Goal: Task Accomplishment & Management: Complete application form

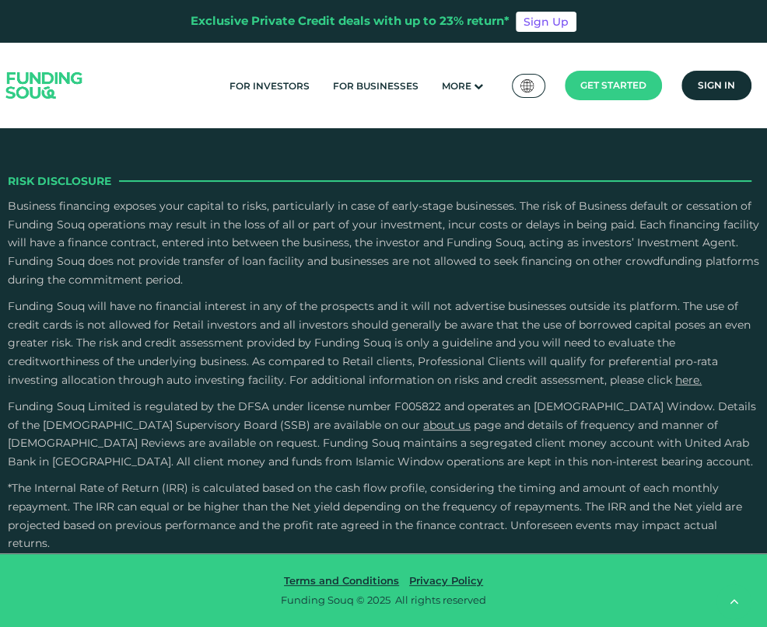
scroll to position [5100, 0]
click at [628, 75] on main "Get started" at bounding box center [612, 86] width 97 height 30
click at [637, 169] on link "Borrower Registration Get quick and easy access to funding" at bounding box center [620, 170] width 140 height 79
click at [642, 152] on span "Borrower Registration" at bounding box center [617, 156] width 120 height 34
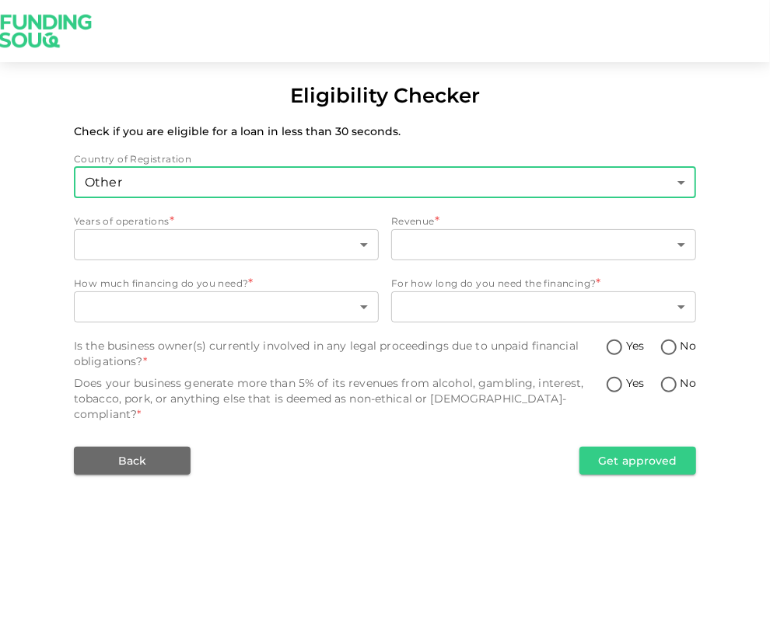
click at [328, 234] on body "Eligibility Checker Check if you are eligible for a loan in less than 30 second…" at bounding box center [385, 313] width 770 height 627
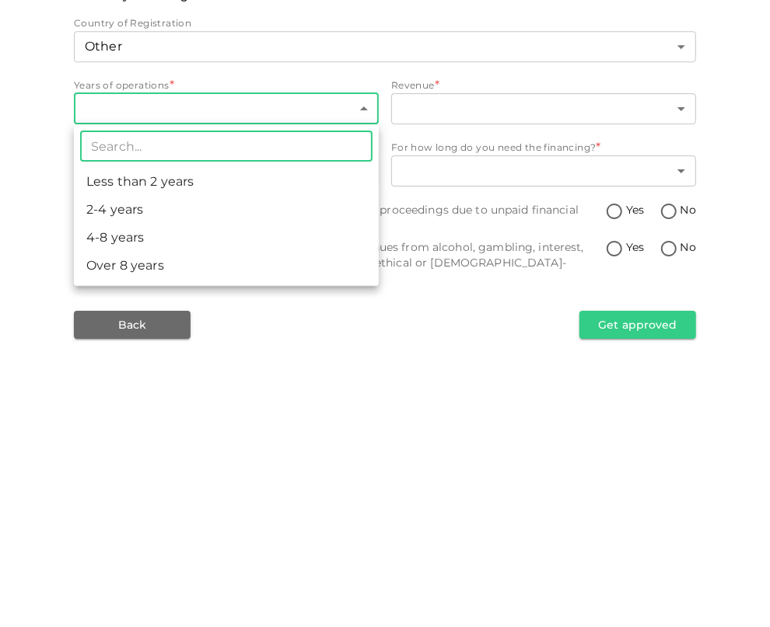
click at [300, 322] on li "Less than 2 years" at bounding box center [226, 318] width 305 height 28
type input "1"
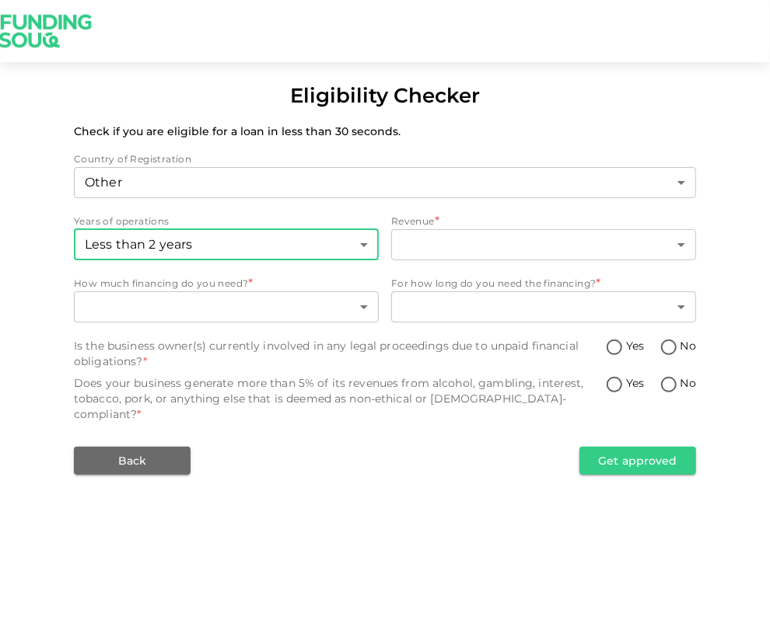
click at [669, 236] on body "Eligibility Checker Check if you are eligible for a loan in less than 30 second…" at bounding box center [385, 313] width 770 height 627
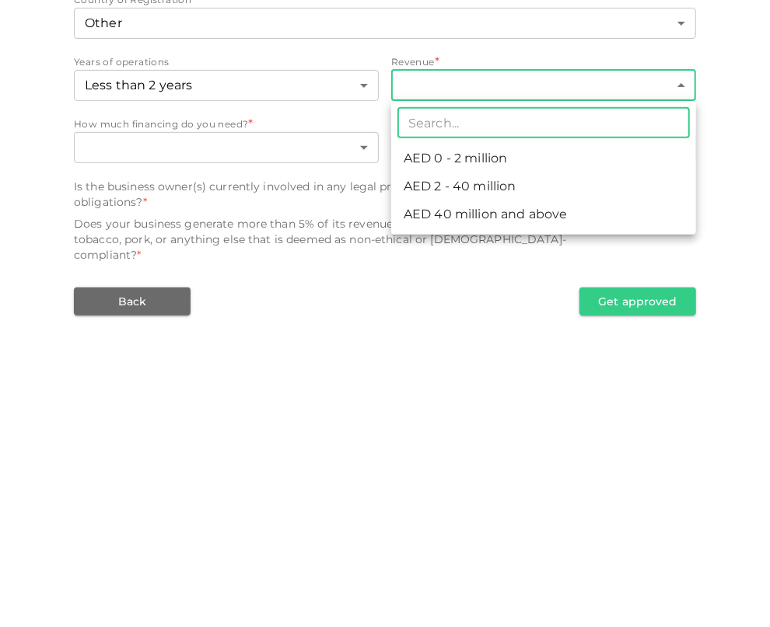
click at [603, 314] on li "AED 0 - 2 million" at bounding box center [543, 318] width 305 height 28
type input "1"
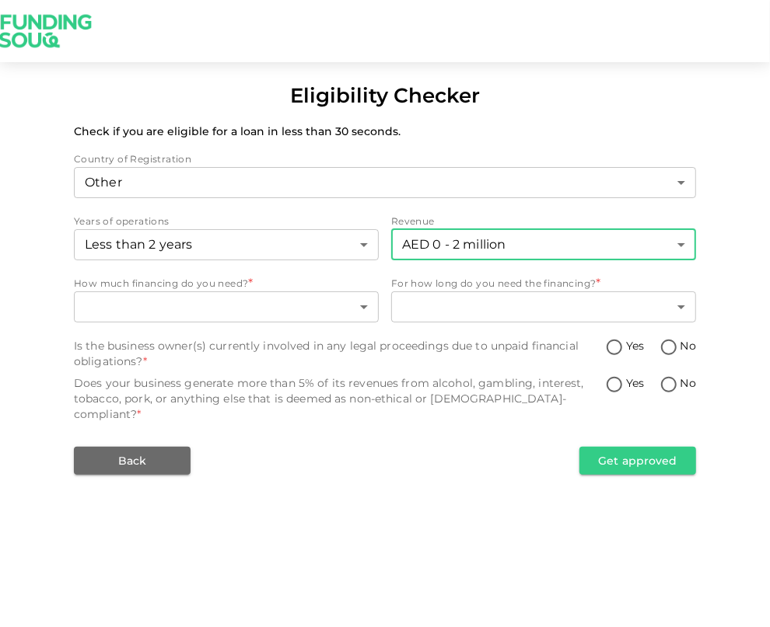
click at [334, 302] on body "Eligibility Checker Check if you are eligible for a loan in less than 30 second…" at bounding box center [385, 313] width 770 height 627
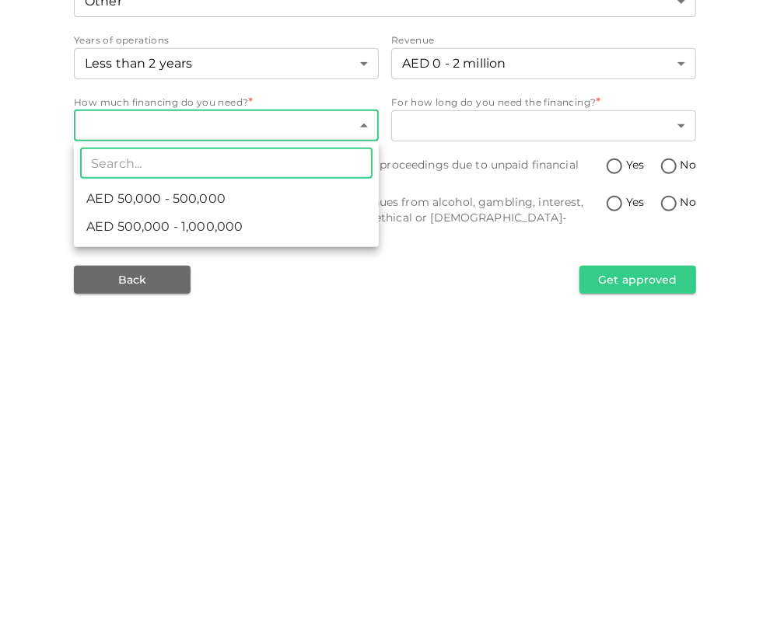
click at [325, 382] on li "AED 50,000 - 500,000" at bounding box center [226, 380] width 305 height 28
type input "1"
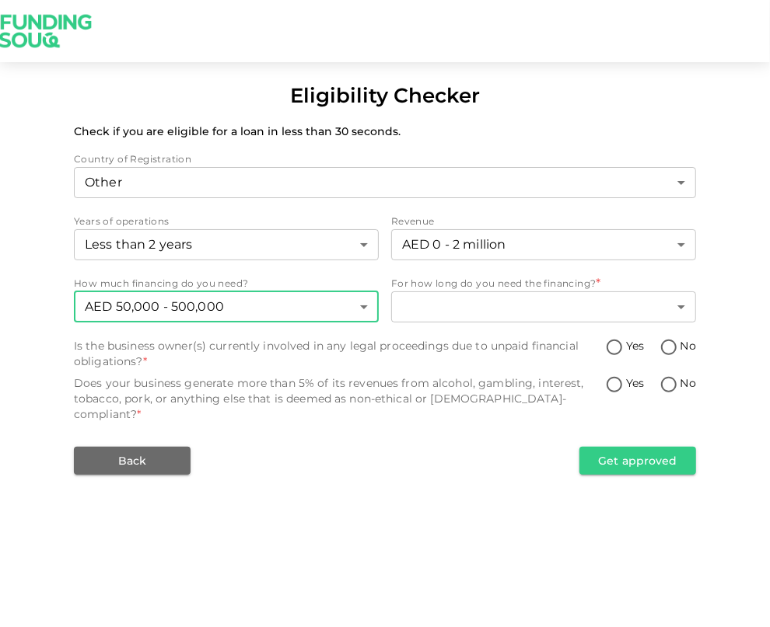
click at [673, 305] on body "Eligibility Checker Check if you are eligible for a loan in less than 30 second…" at bounding box center [385, 313] width 770 height 627
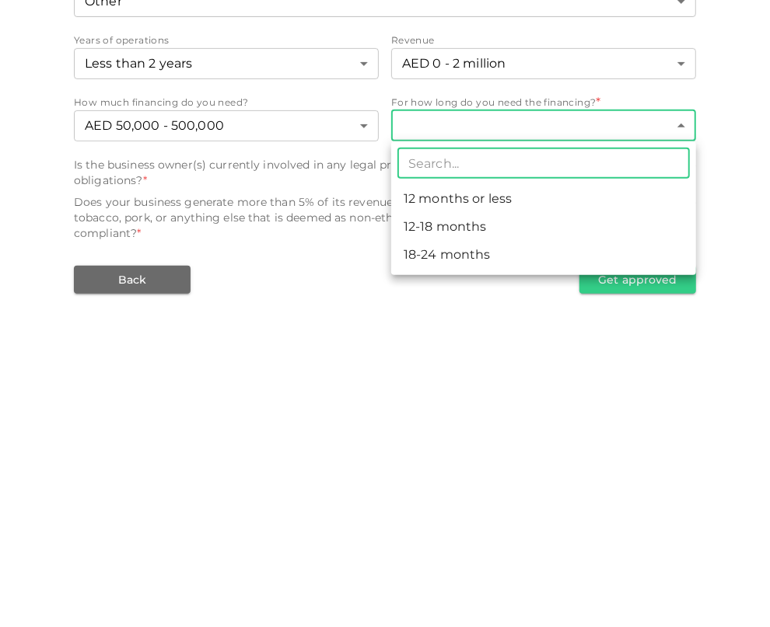
click at [591, 407] on li "12-18 months" at bounding box center [543, 408] width 305 height 28
type input "2"
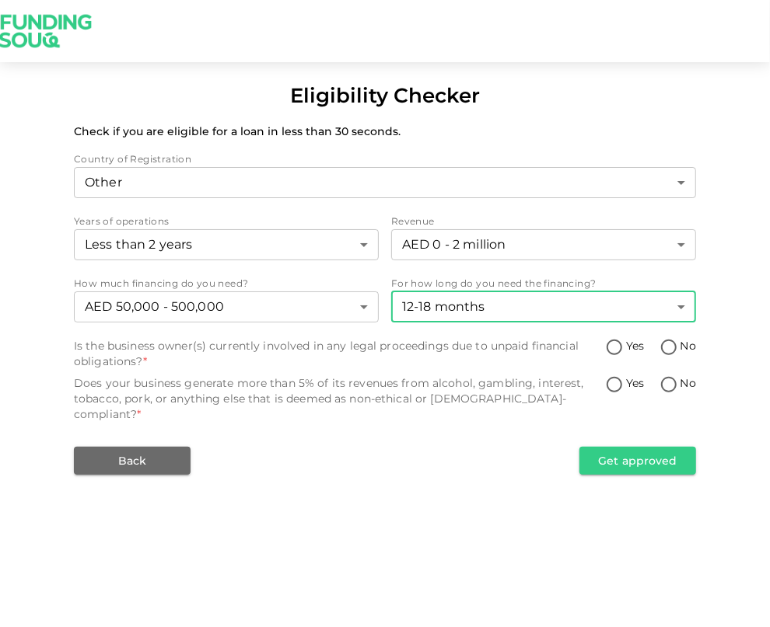
click at [665, 343] on input "No" at bounding box center [668, 348] width 23 height 21
radio input "true"
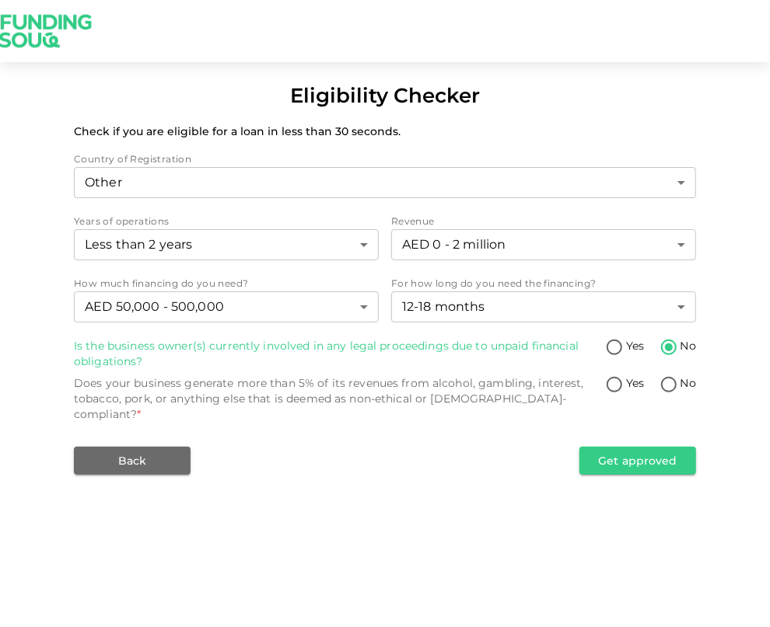
click at [667, 388] on input "No" at bounding box center [668, 385] width 23 height 21
radio input "true"
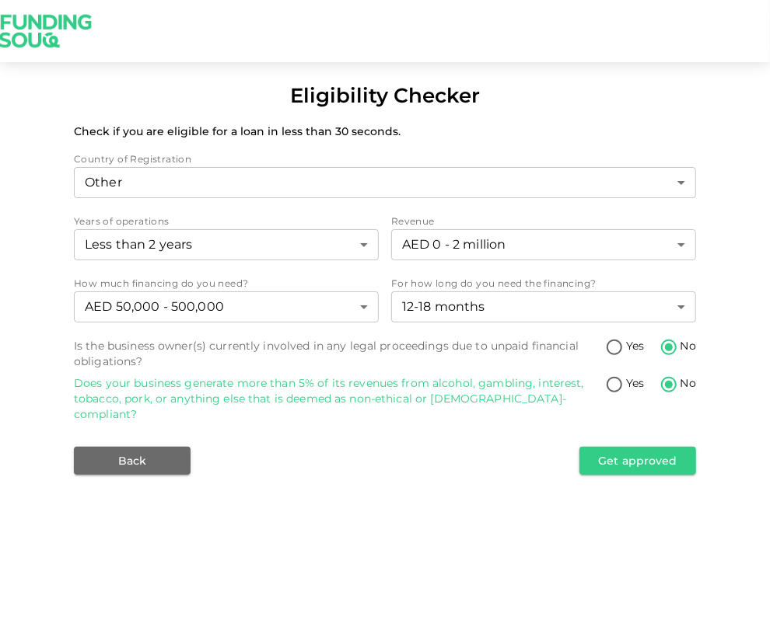
click at [660, 447] on button "Get approved" at bounding box center [637, 461] width 117 height 28
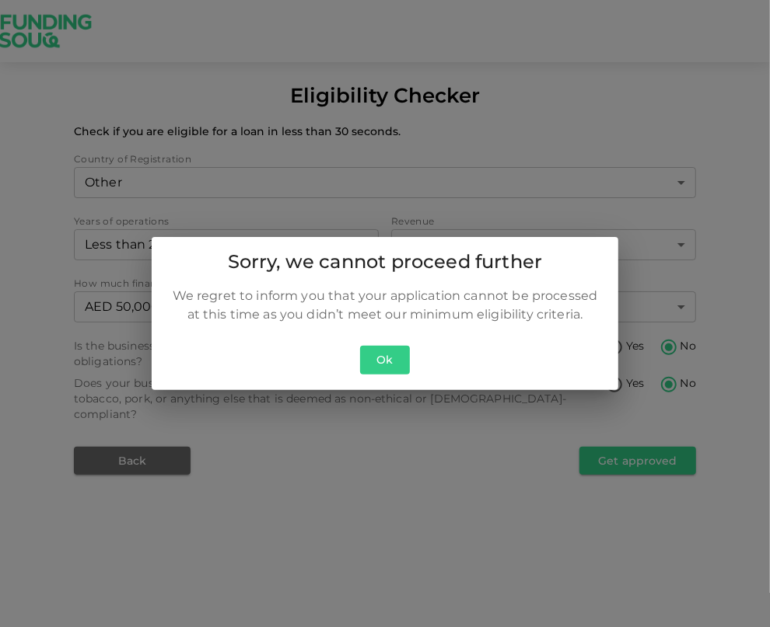
click at [379, 355] on button "Ok" at bounding box center [385, 360] width 50 height 29
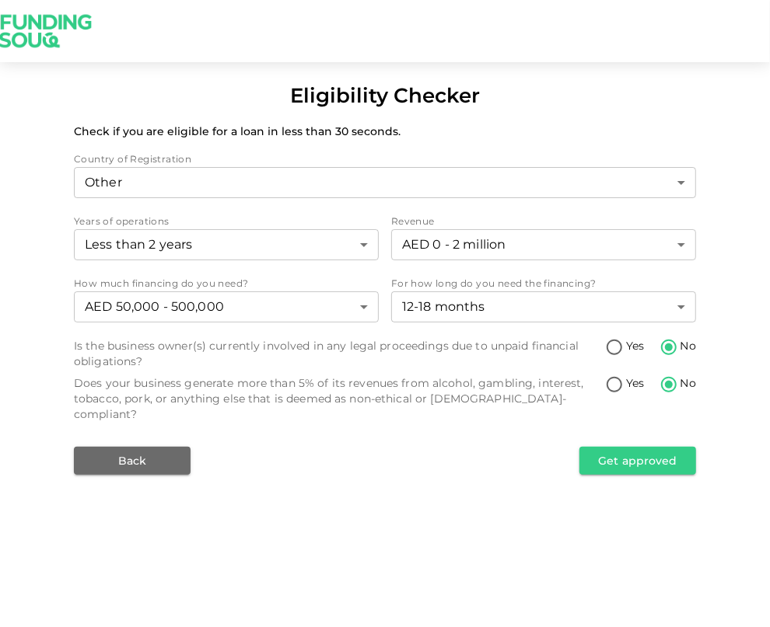
click at [621, 346] on input "Yes" at bounding box center [613, 348] width 23 height 21
radio input "true"
click at [648, 456] on button "Get approved" at bounding box center [637, 461] width 117 height 28
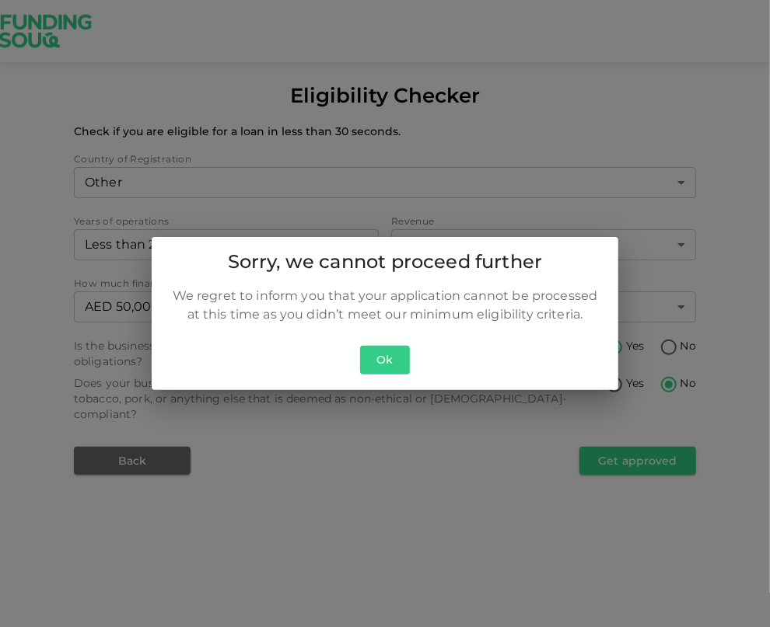
click at [396, 367] on button "Ok" at bounding box center [385, 360] width 50 height 29
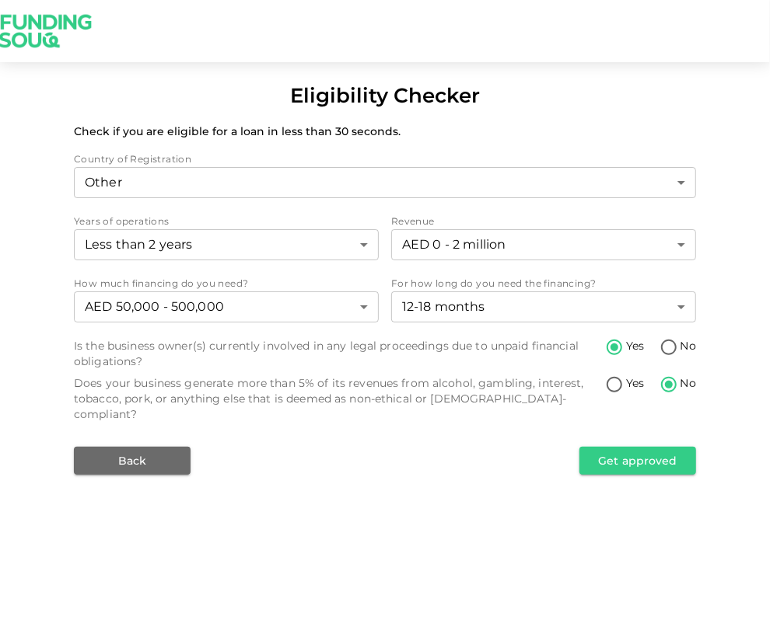
click at [623, 385] on input "Yes" at bounding box center [613, 385] width 23 height 21
radio input "true"
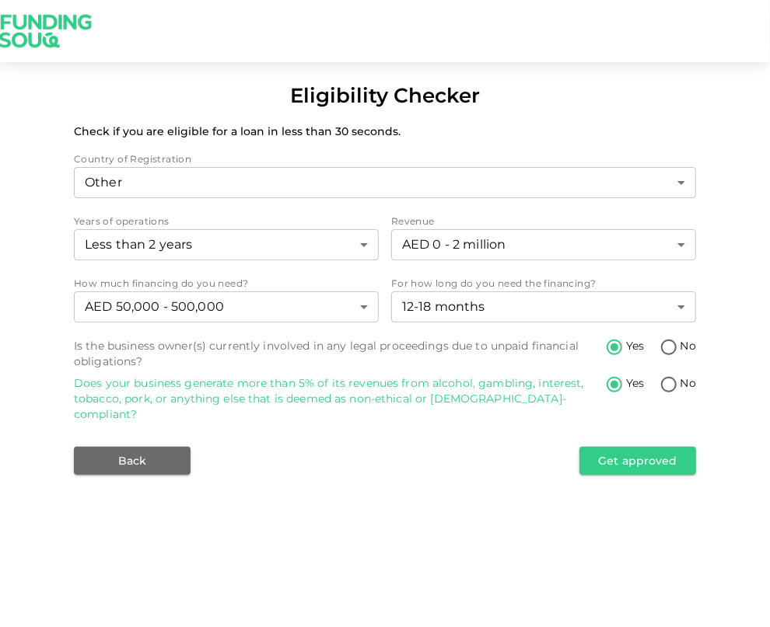
click at [670, 344] on input "No" at bounding box center [668, 348] width 23 height 21
radio input "true"
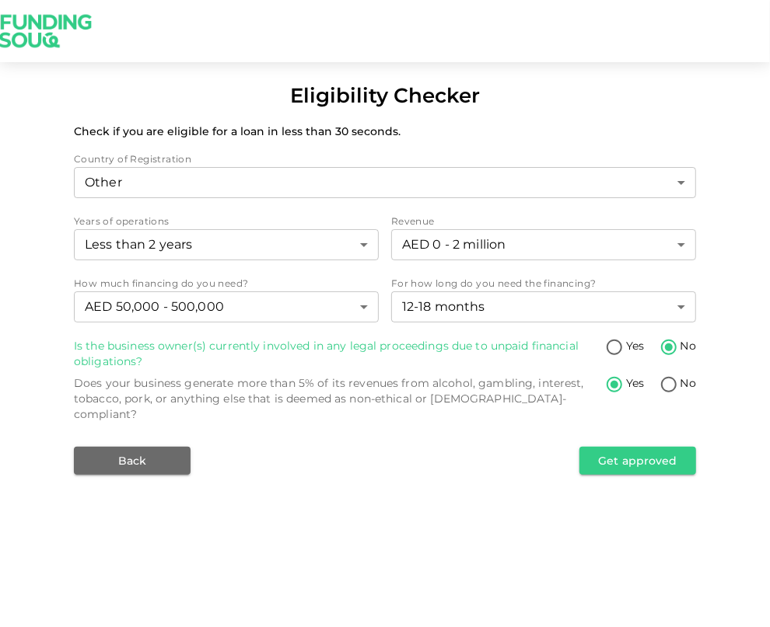
click at [628, 447] on button "Get approved" at bounding box center [637, 461] width 117 height 28
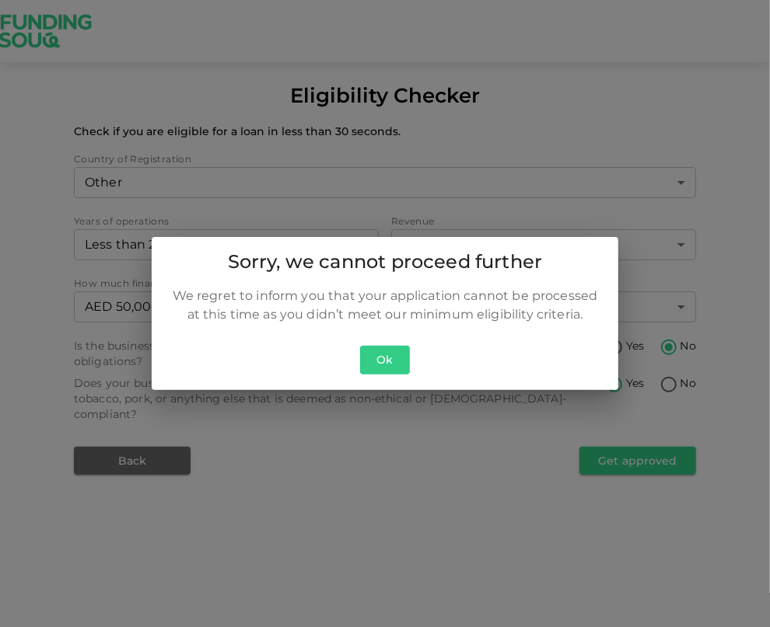
click at [392, 364] on button "Ok" at bounding box center [385, 360] width 50 height 29
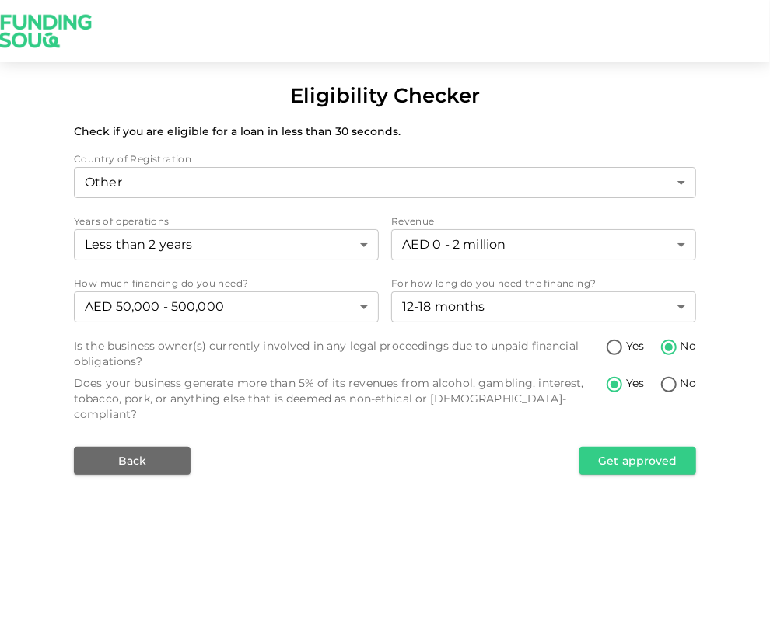
click at [173, 447] on button "Back" at bounding box center [132, 461] width 117 height 28
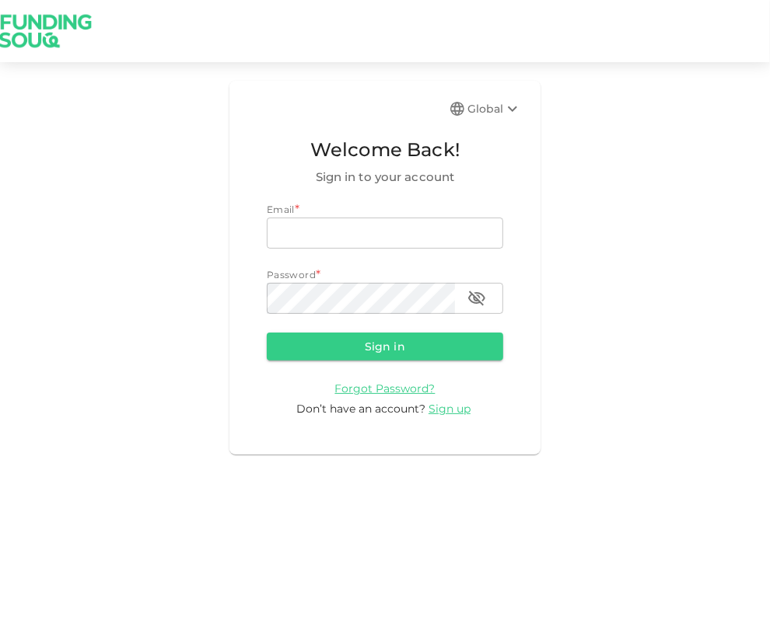
click at [331, 68] on div "Global Welcome Back! Sign in to your account Email * email email Password * pas…" at bounding box center [385, 313] width 770 height 627
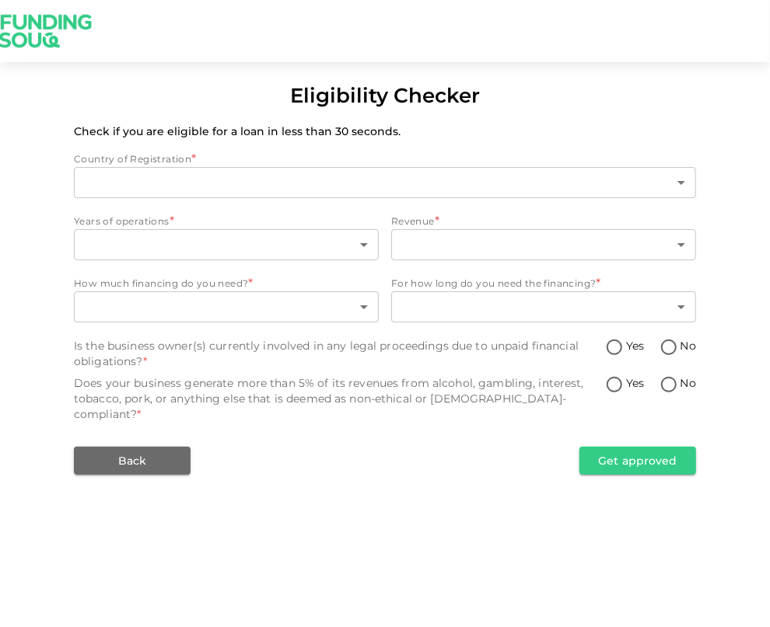
type input "1"
